Goal: Book appointment/travel/reservation

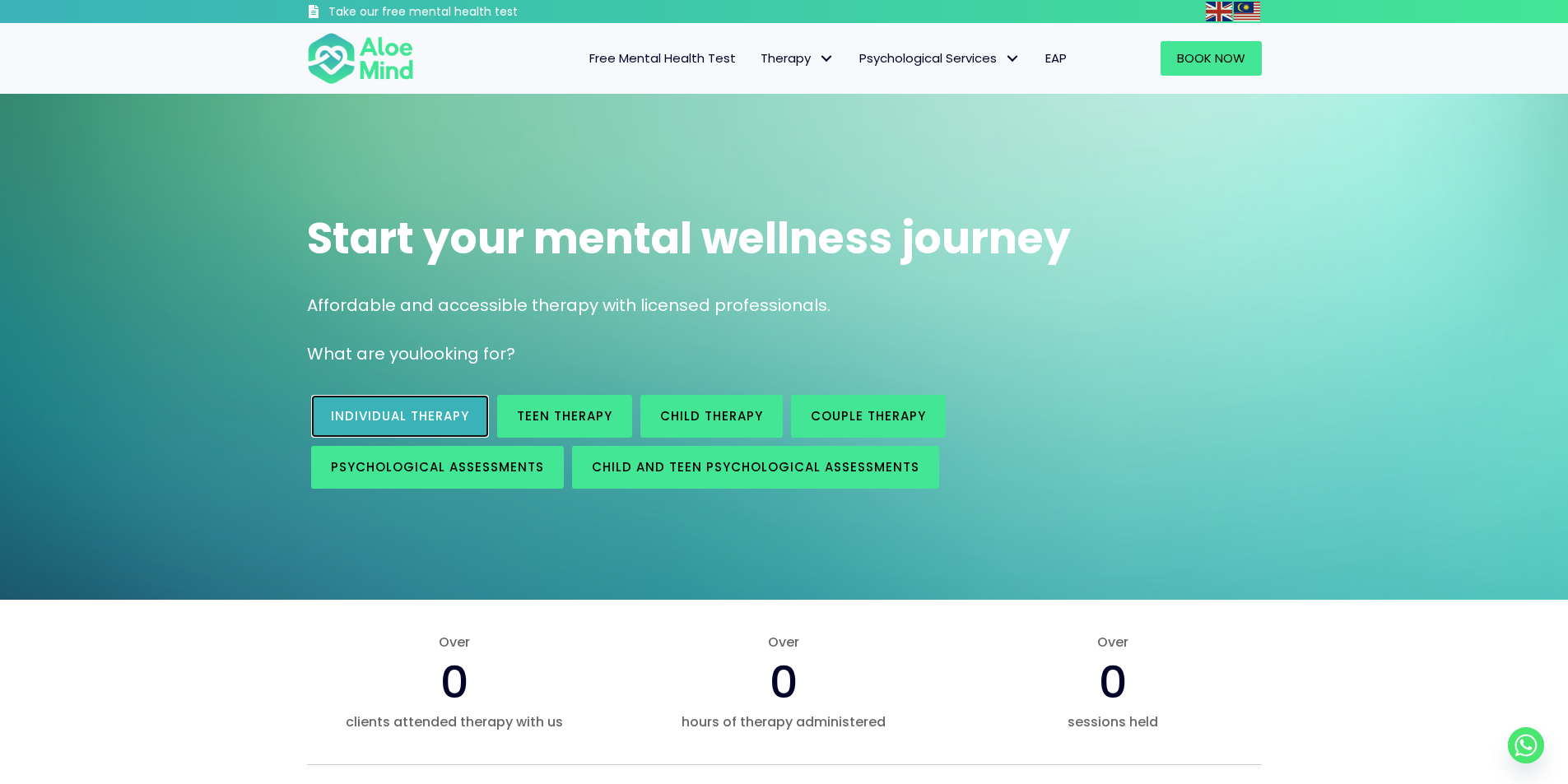
click at [392, 418] on span "Individual therapy" at bounding box center [400, 416] width 139 height 18
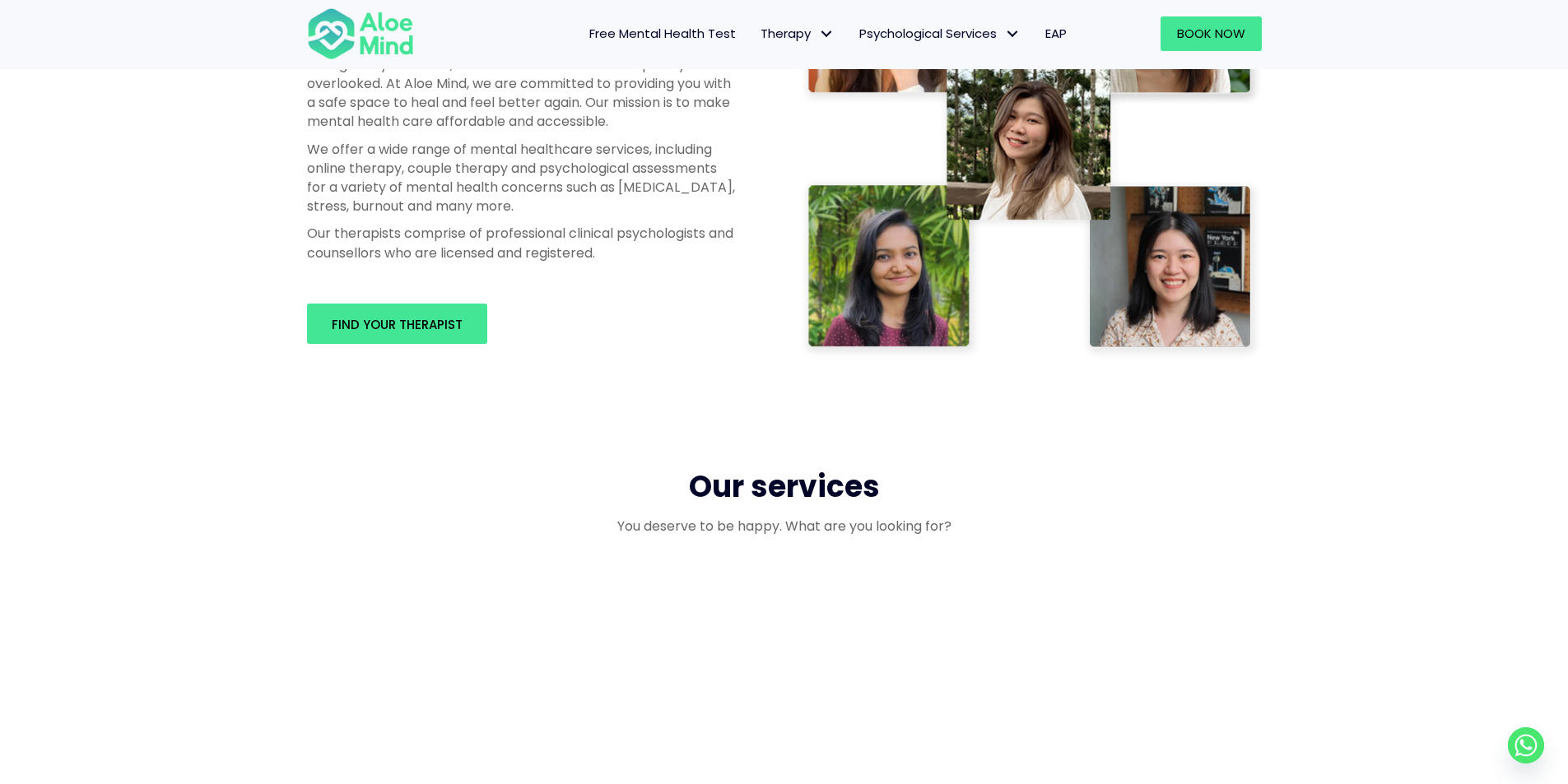
scroll to position [1070, 0]
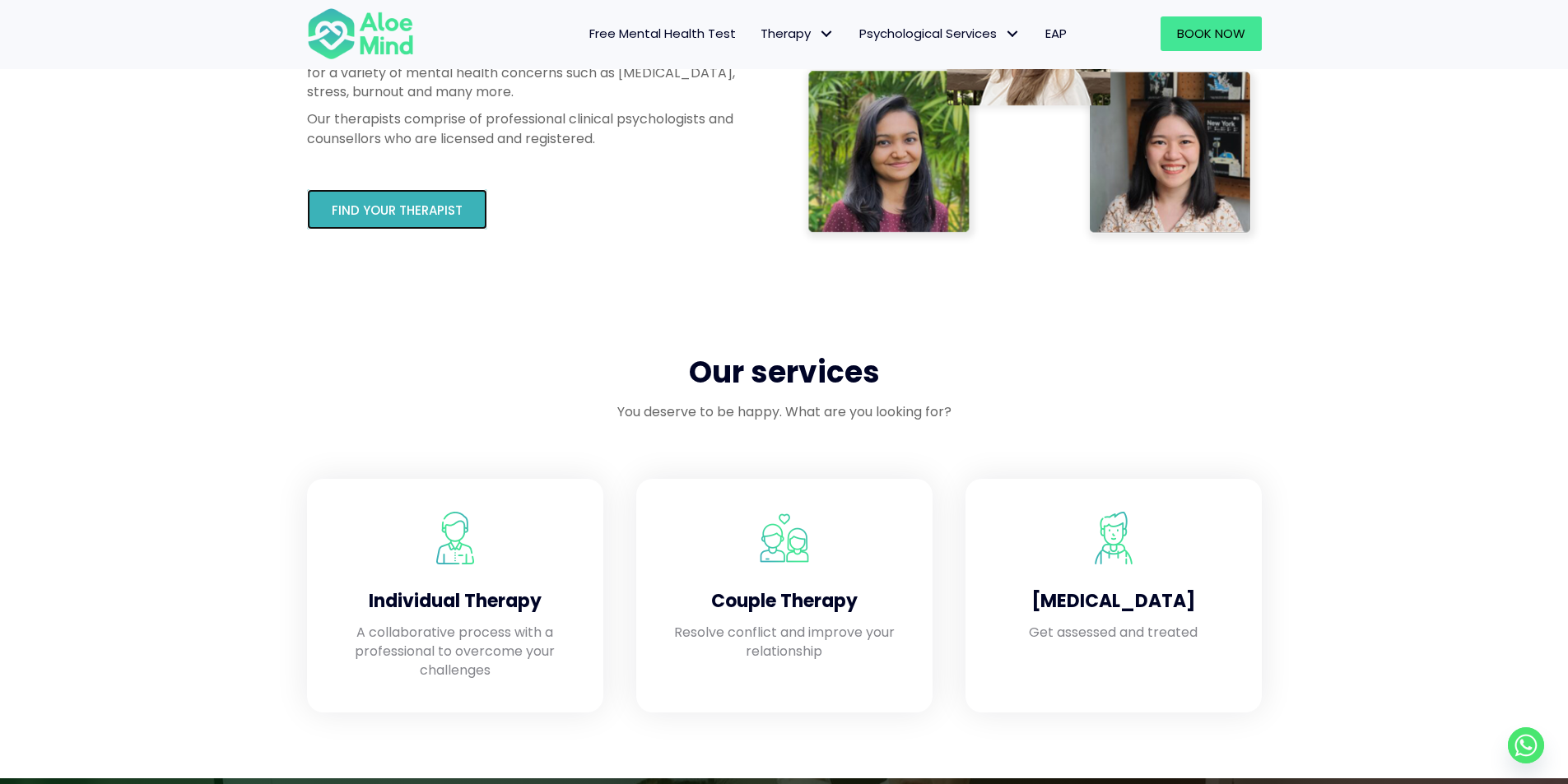
click at [375, 200] on link "Find your therapist" at bounding box center [396, 209] width 181 height 40
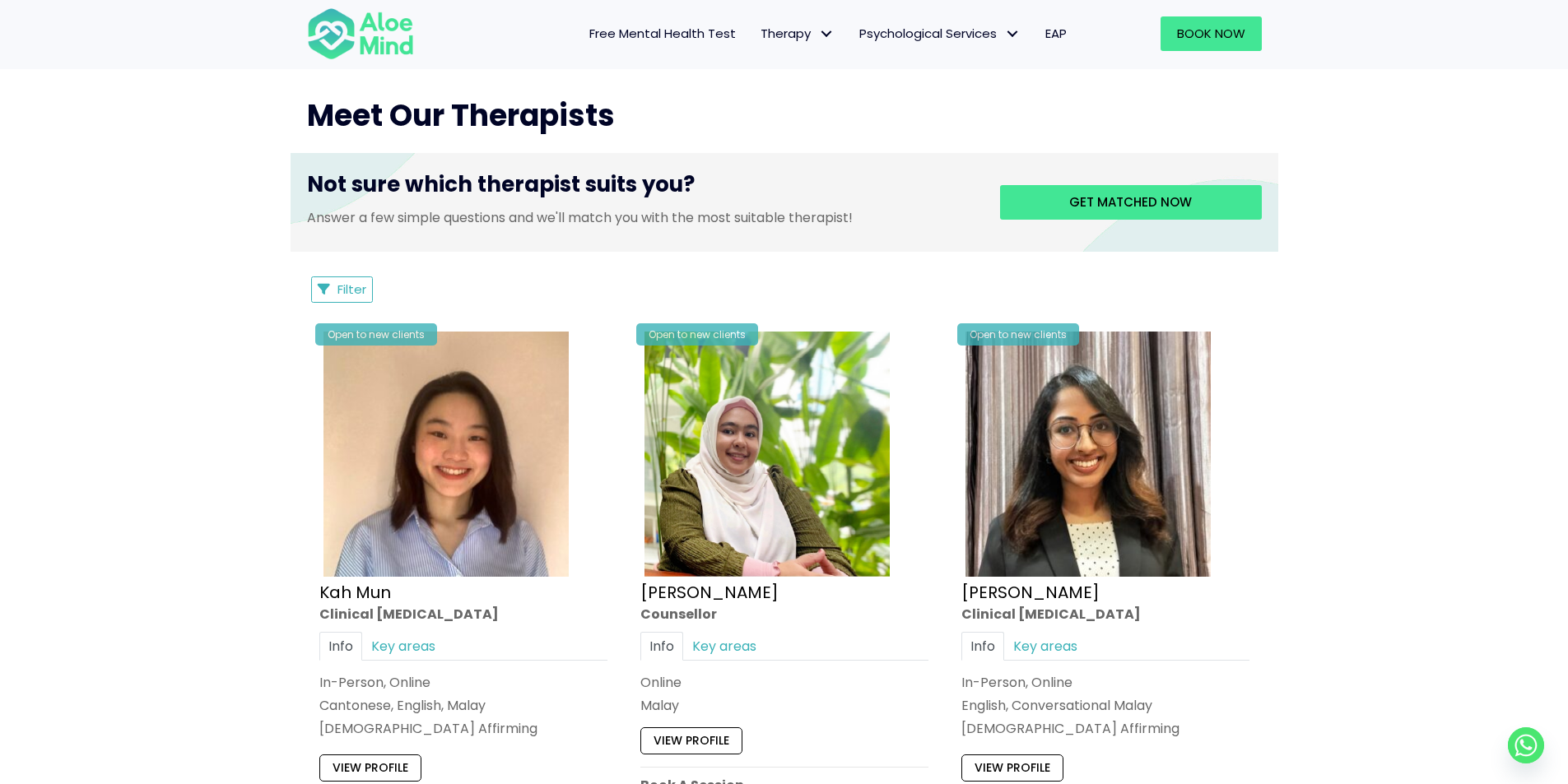
scroll to position [823, 0]
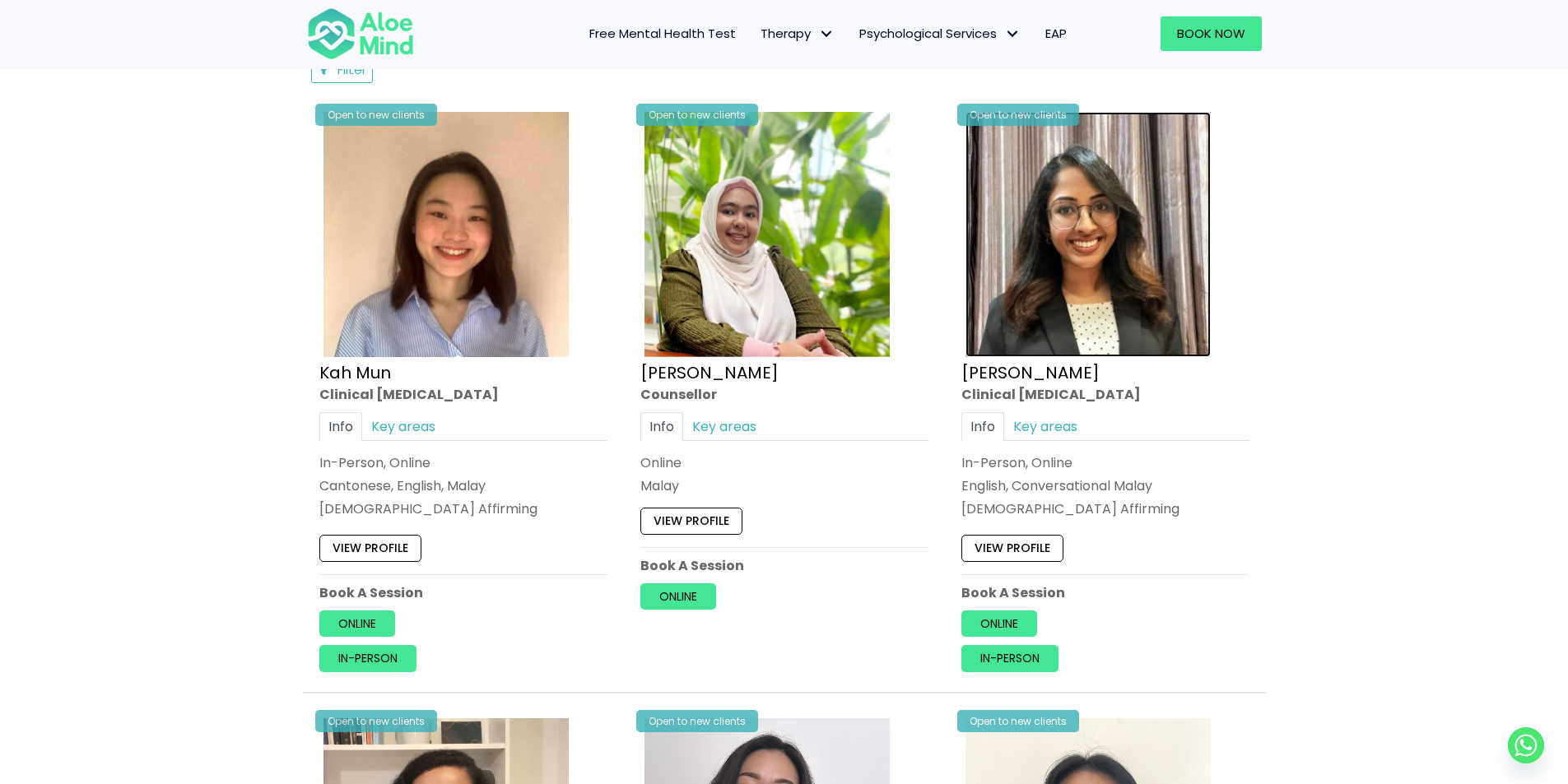
click at [1056, 243] on img at bounding box center [1088, 234] width 245 height 245
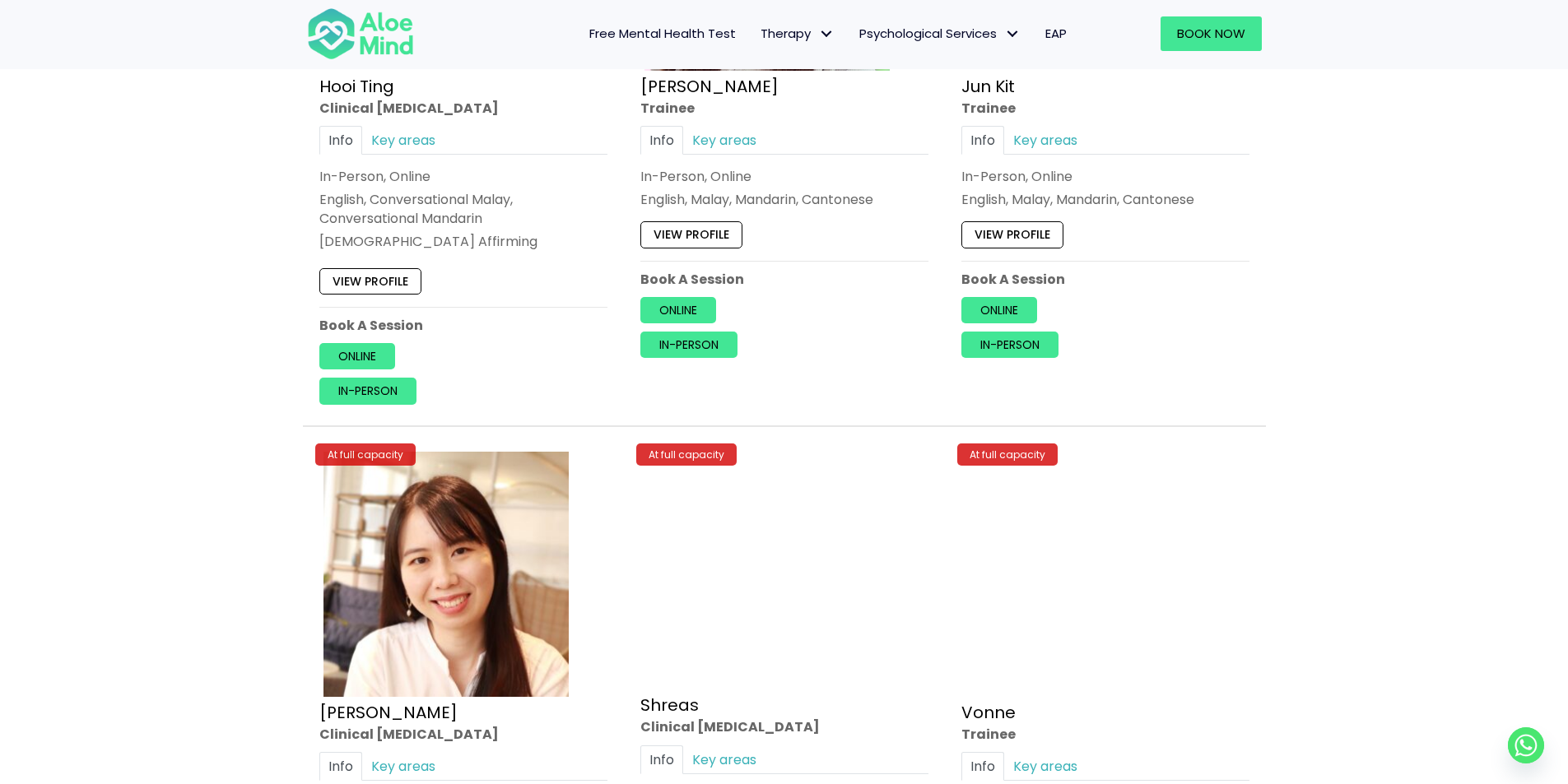
scroll to position [6419, 0]
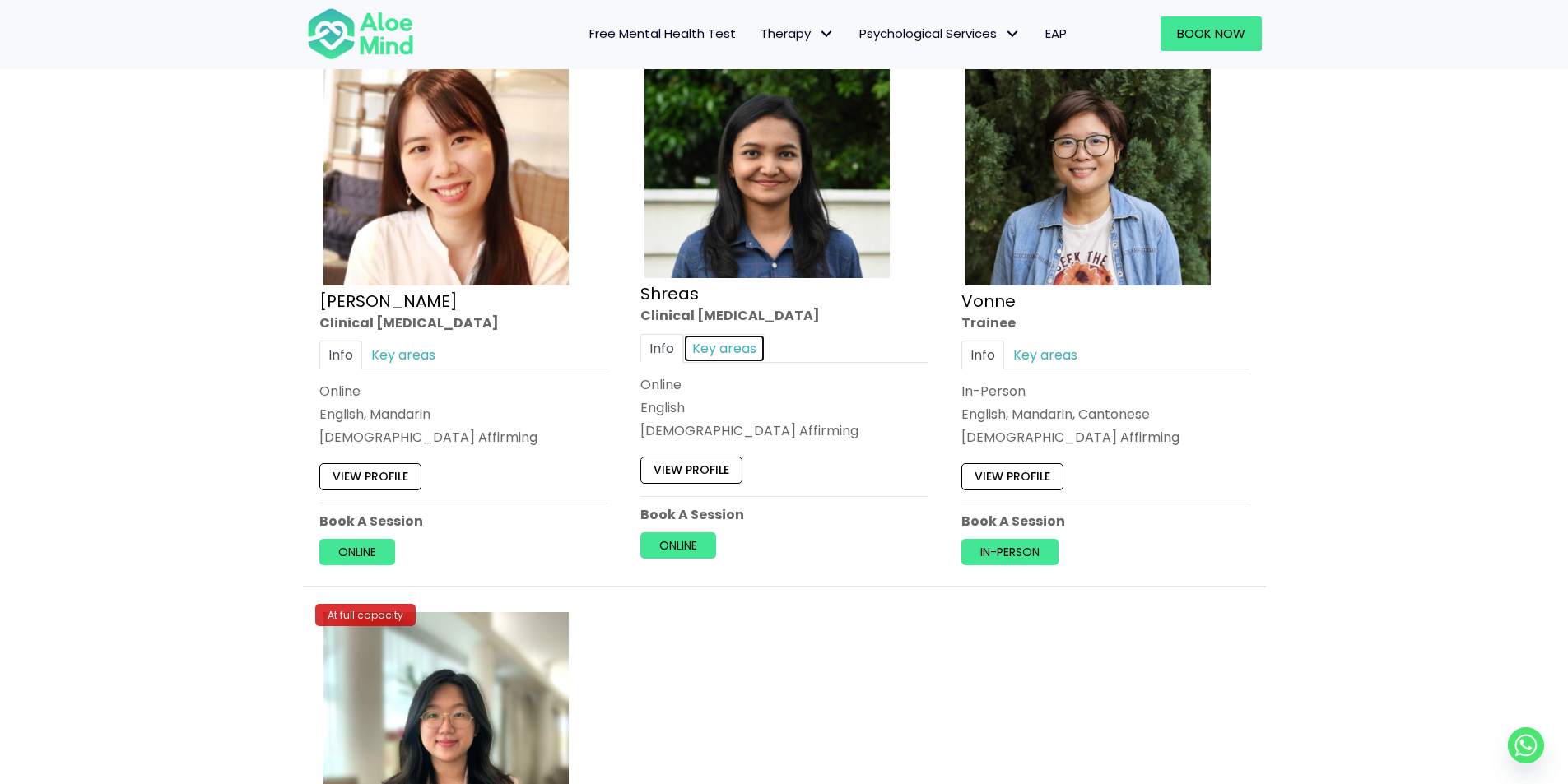
drag, startPoint x: 718, startPoint y: 342, endPoint x: 863, endPoint y: 309, distance: 148.7
click at [718, 343] on link "Key areas" at bounding box center [724, 349] width 82 height 29
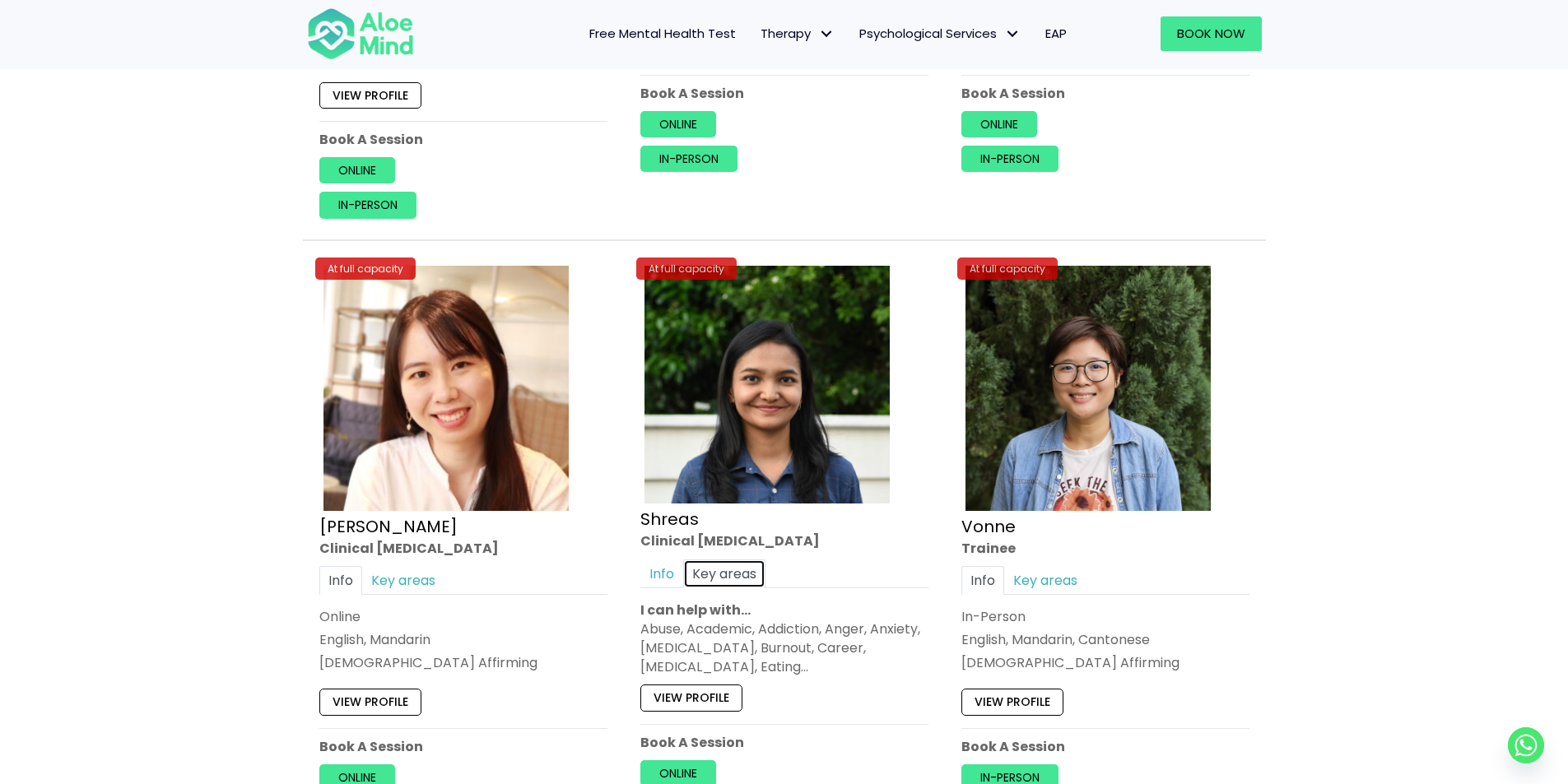
scroll to position [6090, 0]
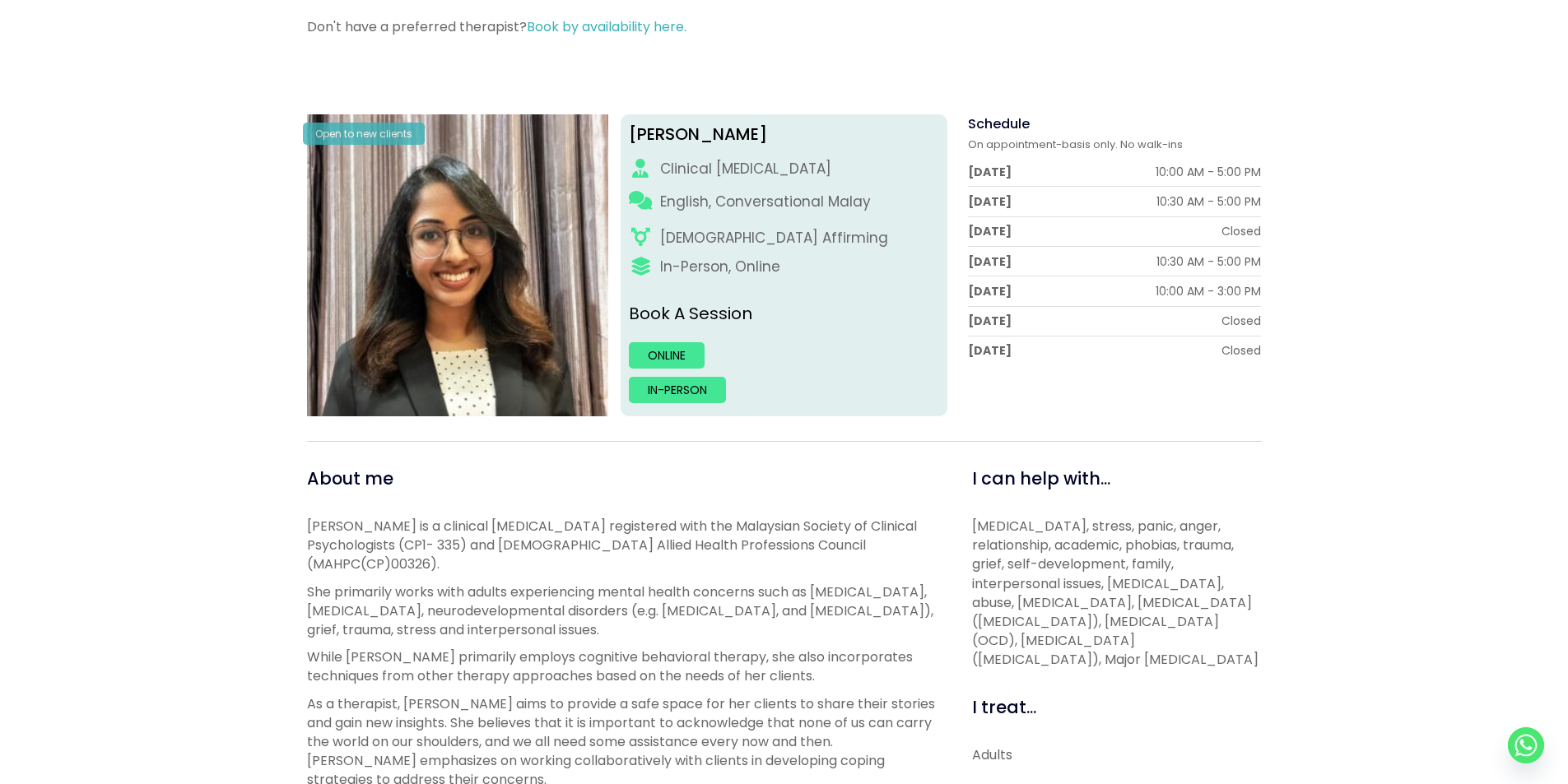
scroll to position [494, 0]
